Goal: Use online tool/utility: Utilize a website feature to perform a specific function

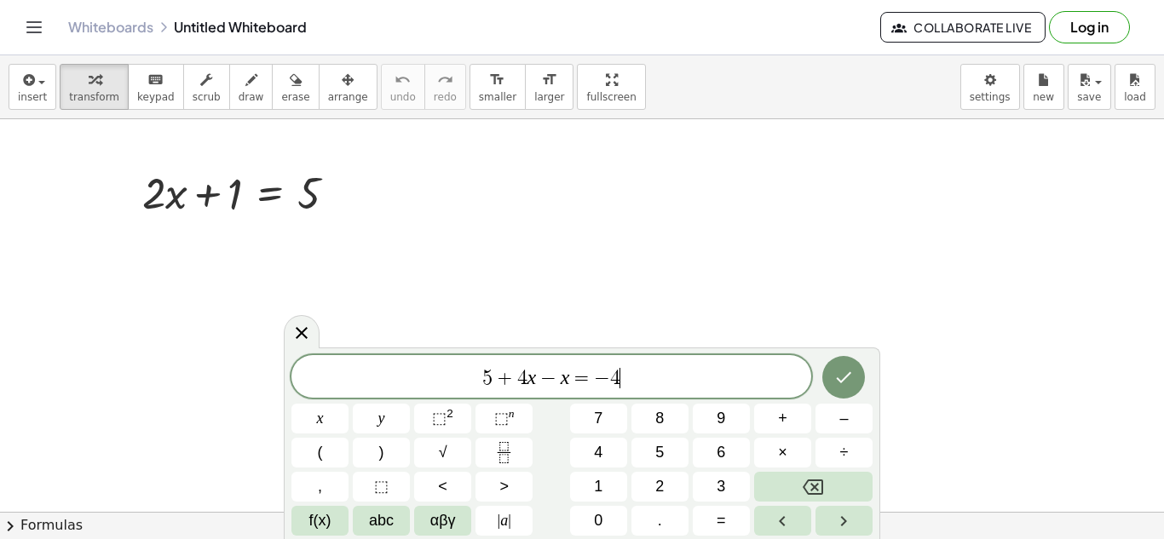
scroll to position [3, 0]
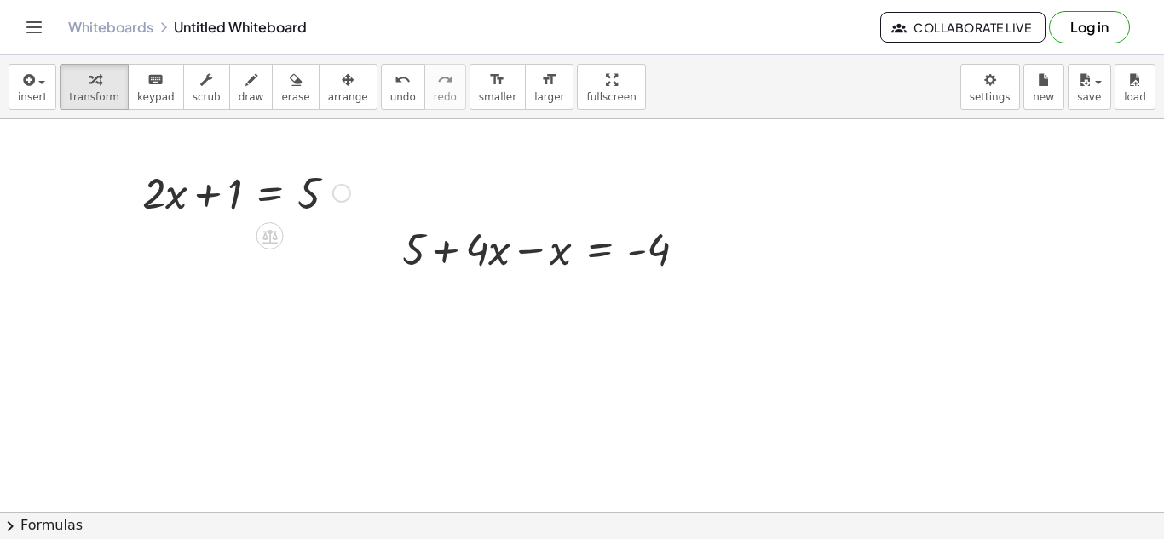
click at [289, 196] on div at bounding box center [246, 192] width 225 height 58
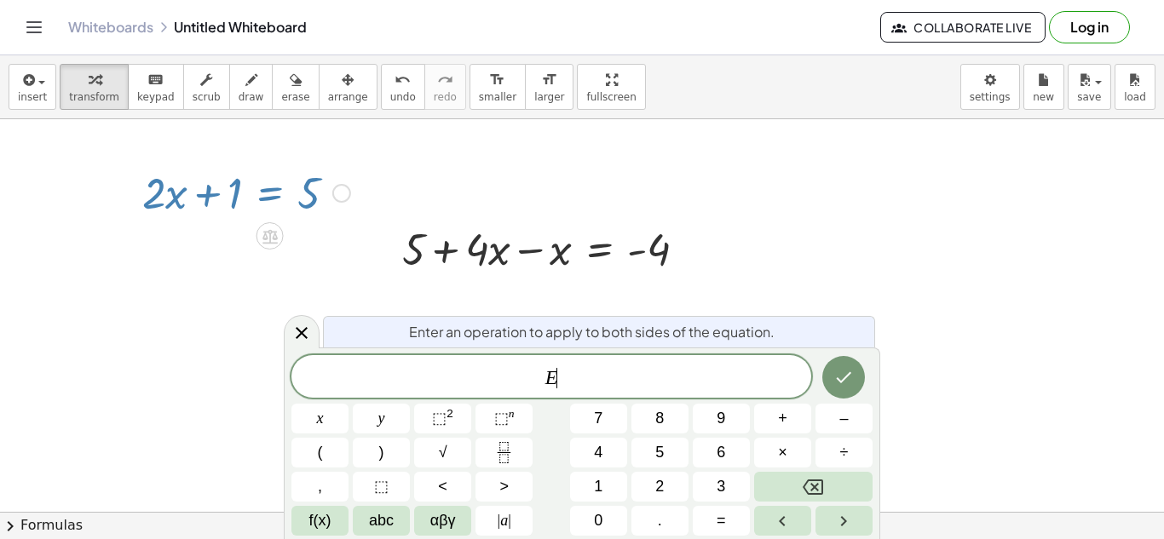
scroll to position [4, 0]
click at [252, 184] on div at bounding box center [246, 192] width 225 height 58
drag, startPoint x: 407, startPoint y: 284, endPoint x: 437, endPoint y: 301, distance: 34.3
click at [296, 336] on icon at bounding box center [301, 333] width 20 height 20
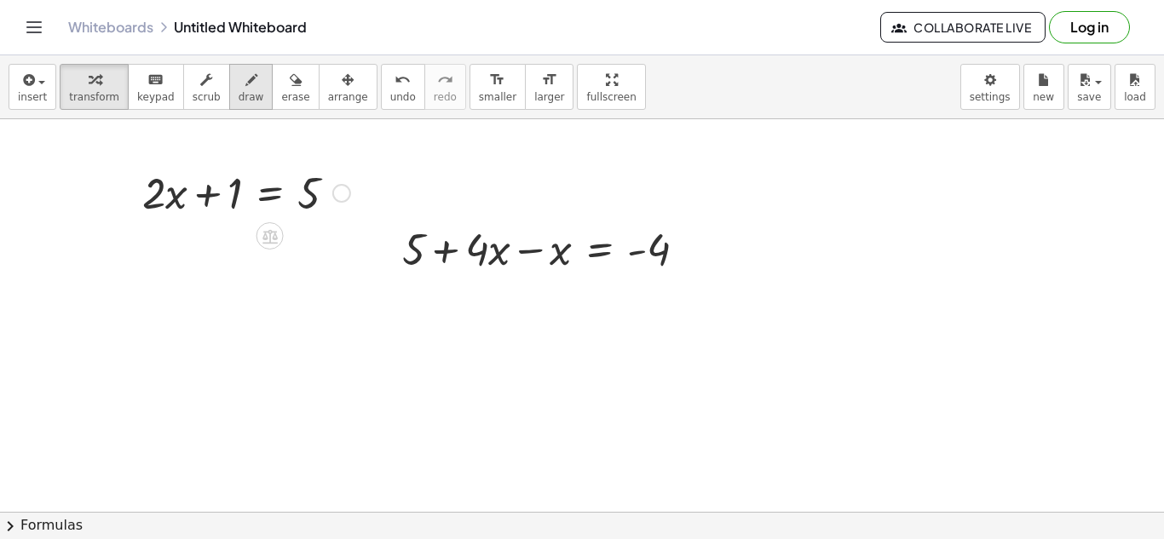
click at [246, 79] on button "draw" at bounding box center [251, 87] width 44 height 46
drag, startPoint x: 484, startPoint y: 275, endPoint x: 545, endPoint y: 273, distance: 61.4
click at [156, 94] on span "keypad" at bounding box center [155, 97] width 37 height 12
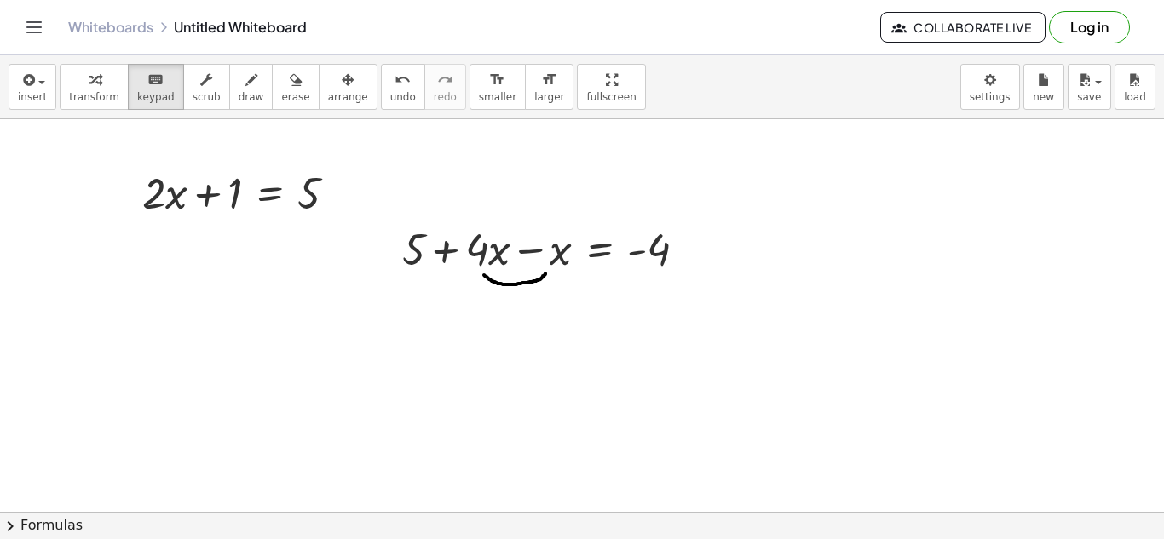
drag, startPoint x: 425, startPoint y: 353, endPoint x: 568, endPoint y: 388, distance: 147.3
drag, startPoint x: 490, startPoint y: 312, endPoint x: 509, endPoint y: 343, distance: 36.7
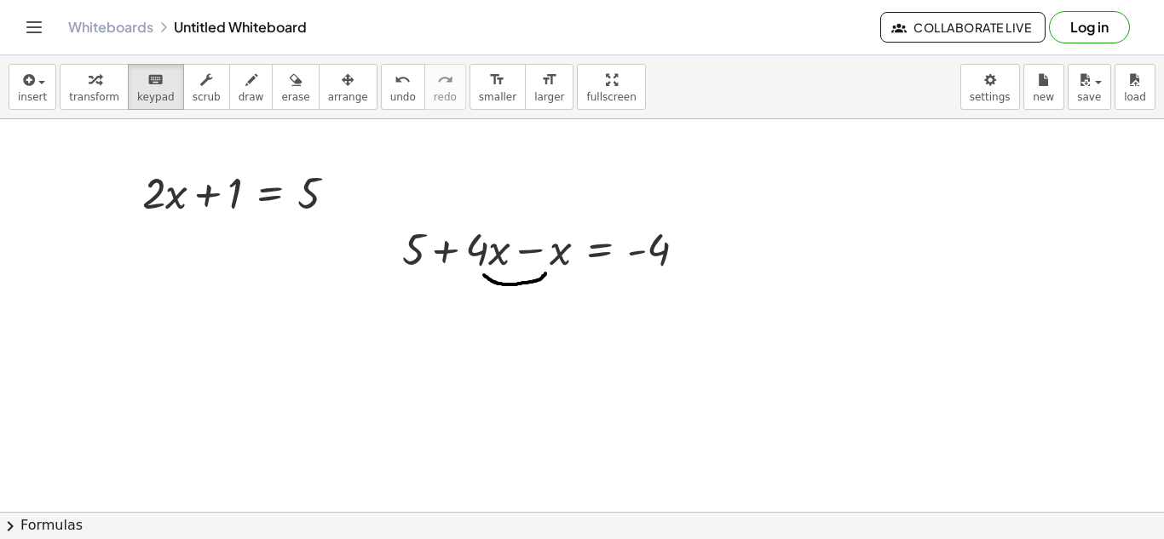
click at [240, 78] on div "button" at bounding box center [252, 79] width 26 height 20
drag, startPoint x: 490, startPoint y: 308, endPoint x: 497, endPoint y: 340, distance: 32.2
drag, startPoint x: 509, startPoint y: 316, endPoint x: 526, endPoint y: 331, distance: 23.0
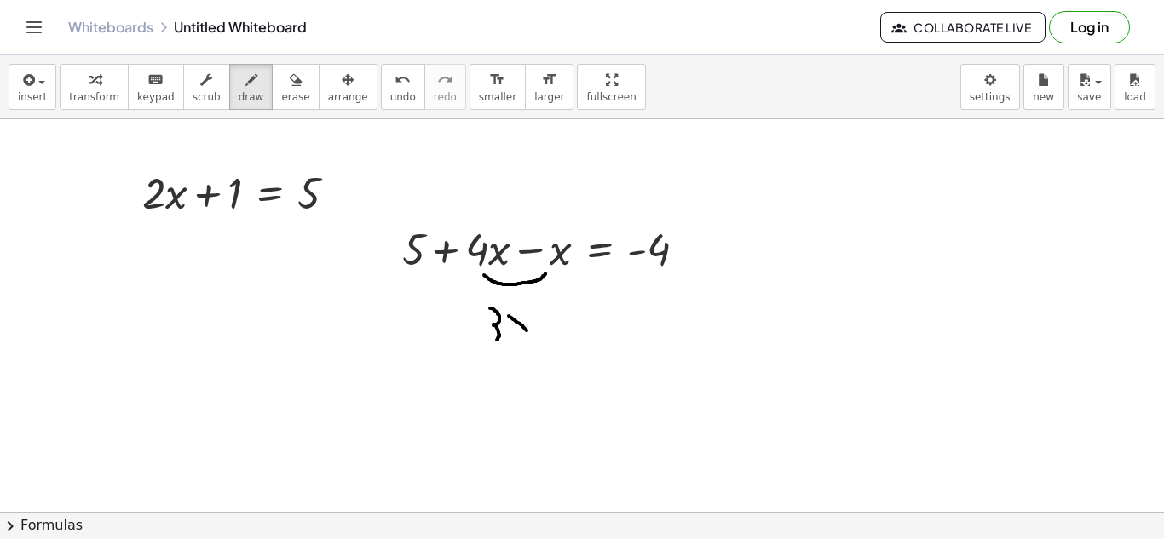
drag, startPoint x: 528, startPoint y: 308, endPoint x: 508, endPoint y: 336, distance: 34.8
drag, startPoint x: 552, startPoint y: 310, endPoint x: 579, endPoint y: 313, distance: 27.5
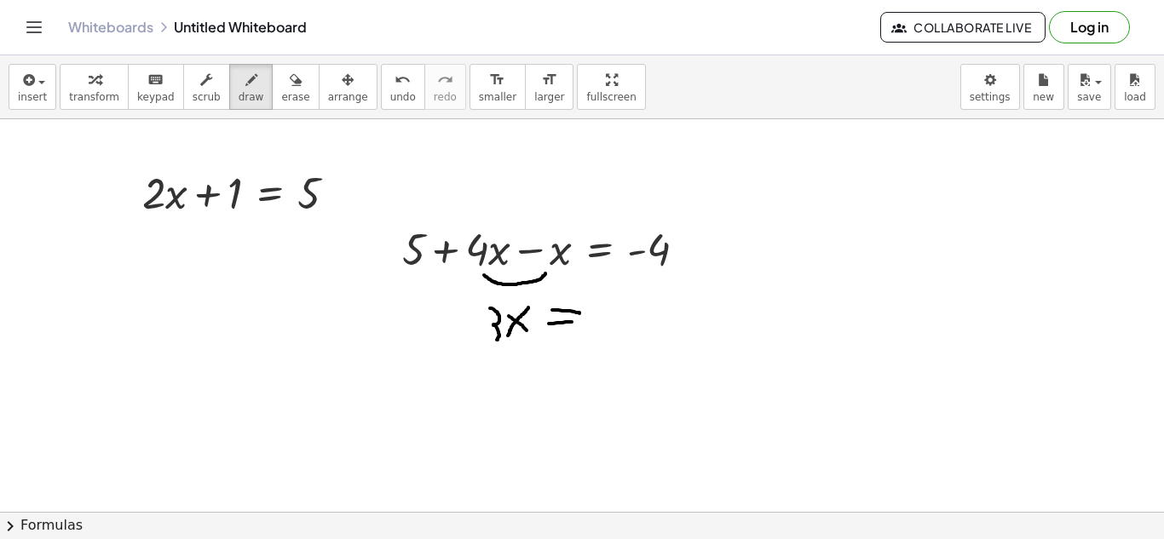
drag, startPoint x: 549, startPoint y: 324, endPoint x: 574, endPoint y: 322, distance: 25.6
drag, startPoint x: 589, startPoint y: 320, endPoint x: 598, endPoint y: 319, distance: 9.4
drag, startPoint x: 607, startPoint y: 312, endPoint x: 624, endPoint y: 347, distance: 38.5
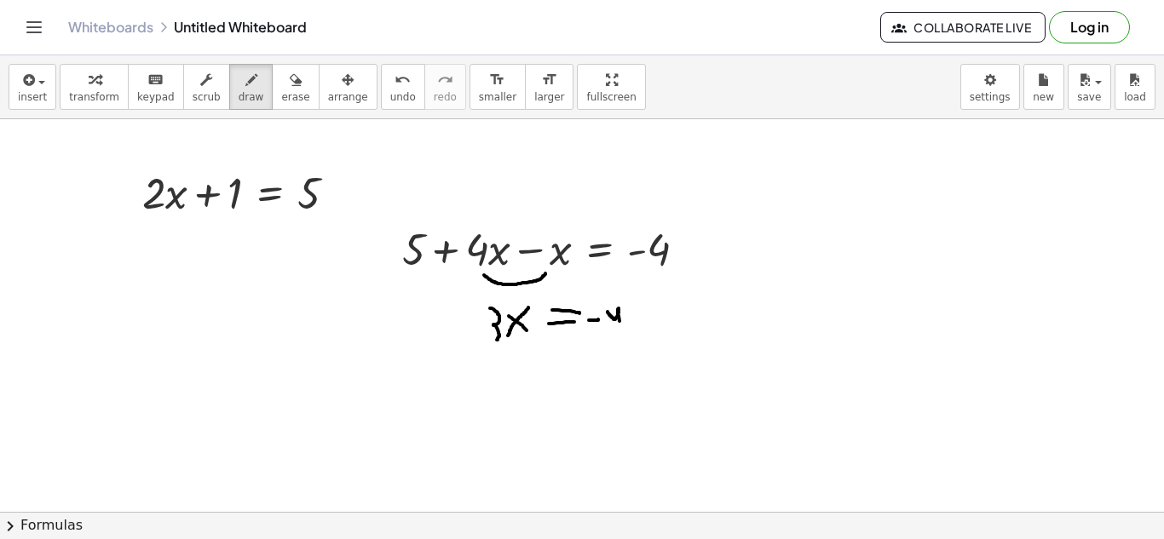
drag, startPoint x: 480, startPoint y: 334, endPoint x: 480, endPoint y: 319, distance: 15.3
drag, startPoint x: 471, startPoint y: 325, endPoint x: 488, endPoint y: 325, distance: 17.1
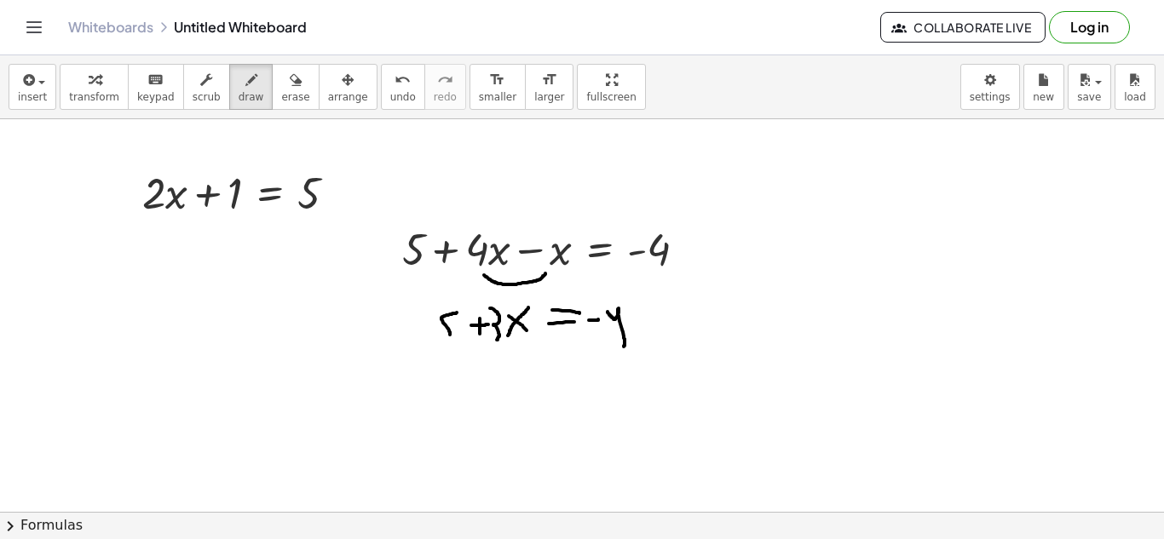
drag, startPoint x: 457, startPoint y: 313, endPoint x: 444, endPoint y: 334, distance: 24.8
drag, startPoint x: 424, startPoint y: 349, endPoint x: 438, endPoint y: 349, distance: 13.6
drag, startPoint x: 455, startPoint y: 346, endPoint x: 455, endPoint y: 365, distance: 18.7
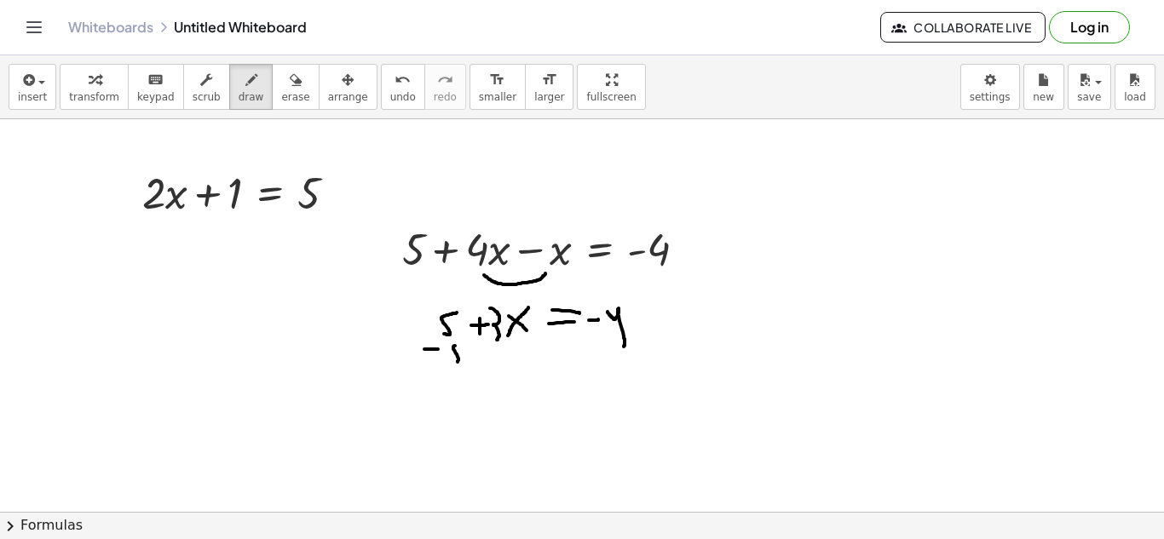
drag, startPoint x: 603, startPoint y: 352, endPoint x: 598, endPoint y: 365, distance: 14.6
drag, startPoint x: 589, startPoint y: 407, endPoint x: 606, endPoint y: 408, distance: 16.2
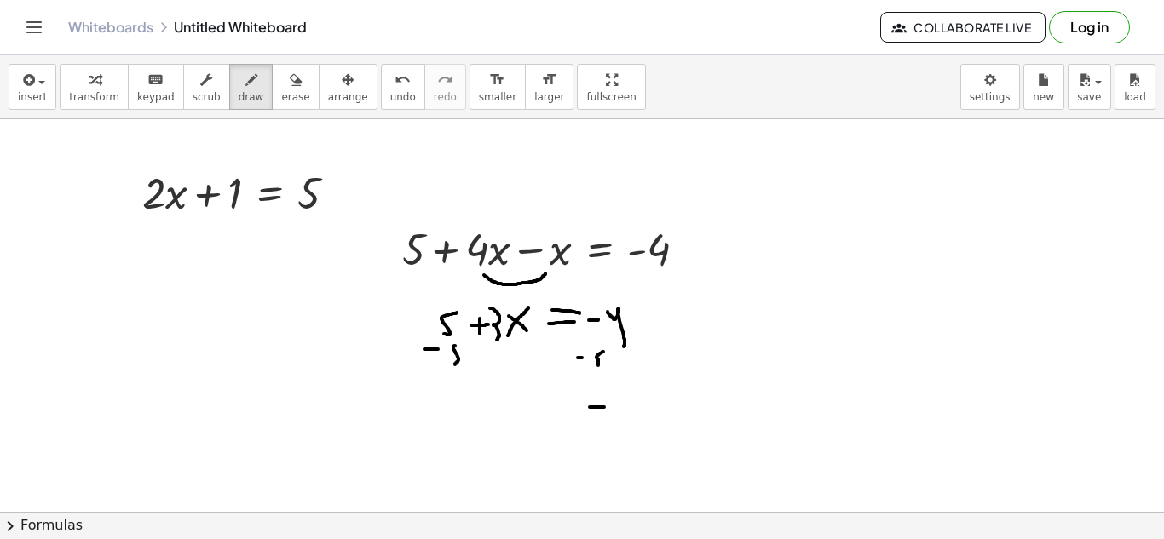
drag, startPoint x: 644, startPoint y: 387, endPoint x: 652, endPoint y: 428, distance: 42.4
drag, startPoint x: 474, startPoint y: 402, endPoint x: 486, endPoint y: 433, distance: 32.9
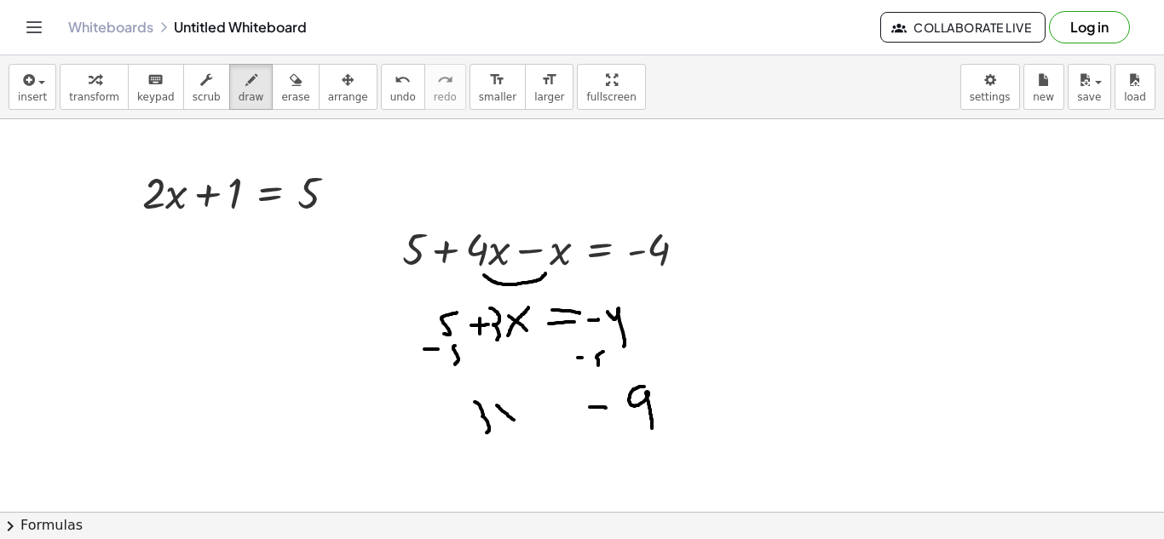
drag, startPoint x: 497, startPoint y: 405, endPoint x: 516, endPoint y: 423, distance: 26.0
drag, startPoint x: 514, startPoint y: 405, endPoint x: 503, endPoint y: 420, distance: 18.2
drag, startPoint x: 528, startPoint y: 410, endPoint x: 549, endPoint y: 407, distance: 21.4
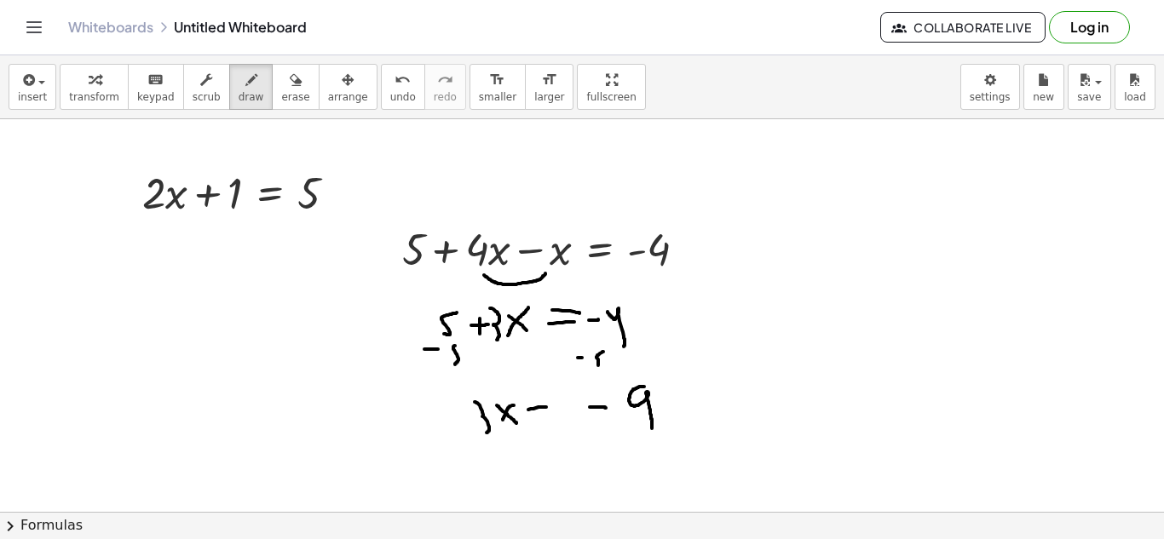
drag, startPoint x: 528, startPoint y: 423, endPoint x: 547, endPoint y: 418, distance: 19.4
drag, startPoint x: 478, startPoint y: 435, endPoint x: 500, endPoint y: 435, distance: 22.1
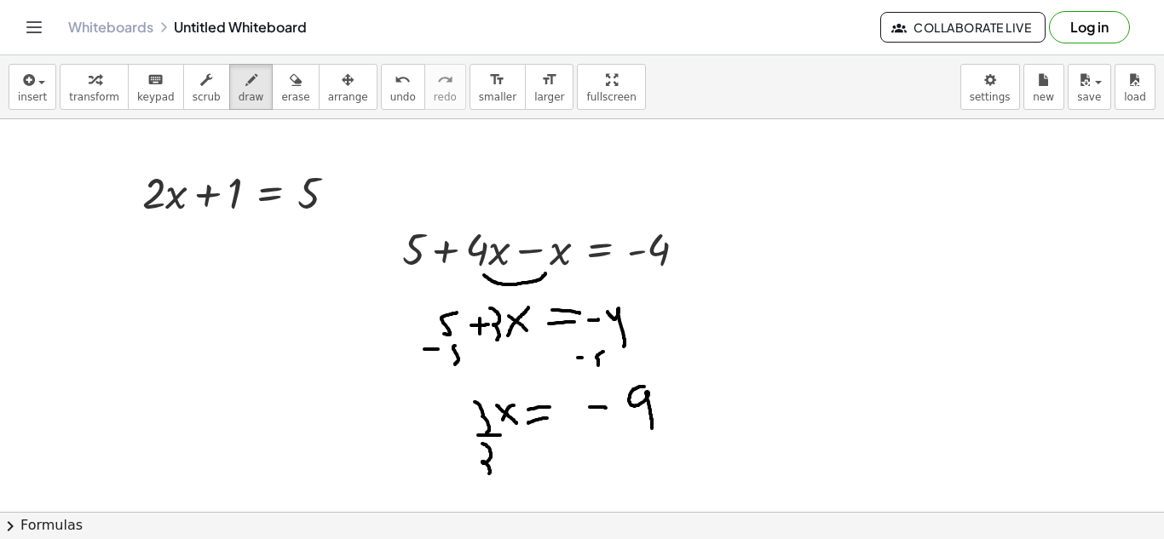
drag, startPoint x: 482, startPoint y: 444, endPoint x: 489, endPoint y: 474, distance: 30.6
drag, startPoint x: 582, startPoint y: 434, endPoint x: 664, endPoint y: 434, distance: 82.6
drag, startPoint x: 602, startPoint y: 442, endPoint x: 612, endPoint y: 475, distance: 34.8
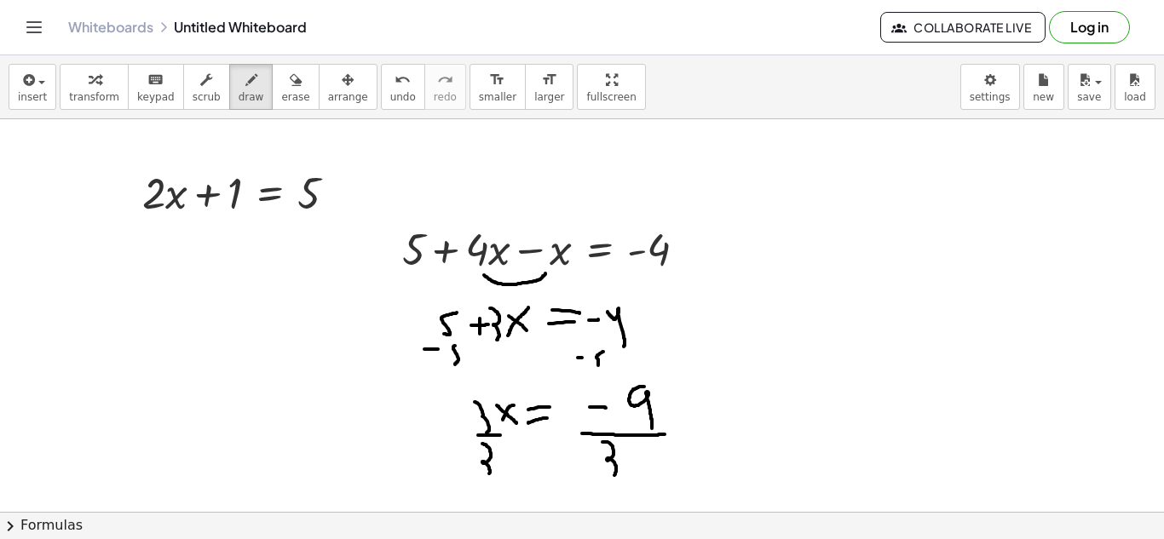
drag, startPoint x: 698, startPoint y: 423, endPoint x: 725, endPoint y: 439, distance: 31.3
drag, startPoint x: 717, startPoint y: 417, endPoint x: 711, endPoint y: 440, distance: 24.6
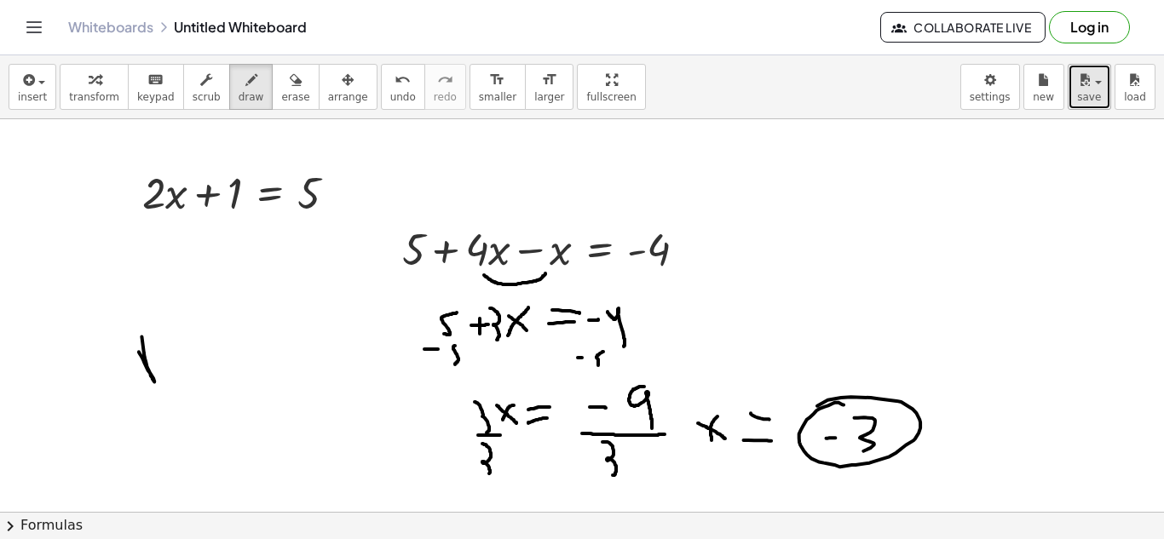
click at [1099, 88] on div "button" at bounding box center [1089, 79] width 25 height 20
